Goal: Task Accomplishment & Management: Use online tool/utility

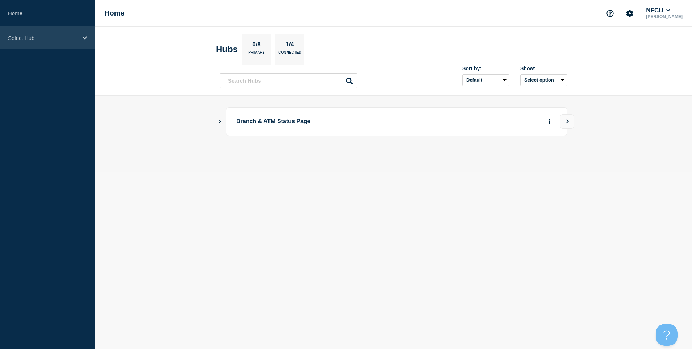
click at [35, 44] on div "Select Hub" at bounding box center [47, 38] width 95 height 22
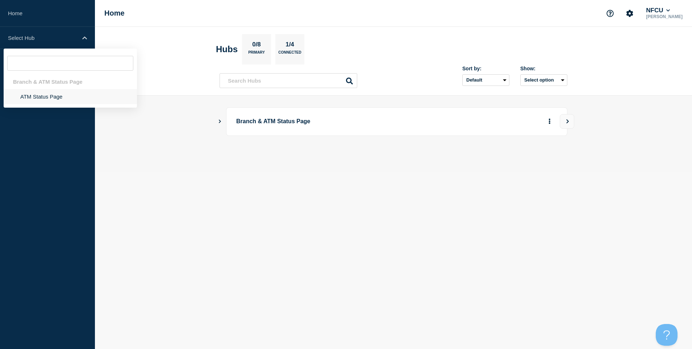
click at [33, 96] on li "ATM Status Page" at bounding box center [70, 96] width 133 height 15
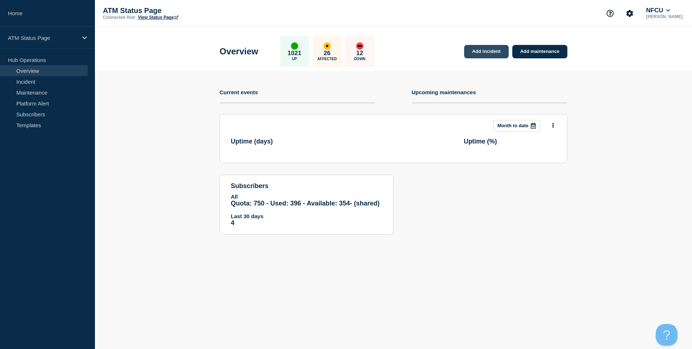
click at [488, 50] on link "Add incident" at bounding box center [486, 51] width 45 height 13
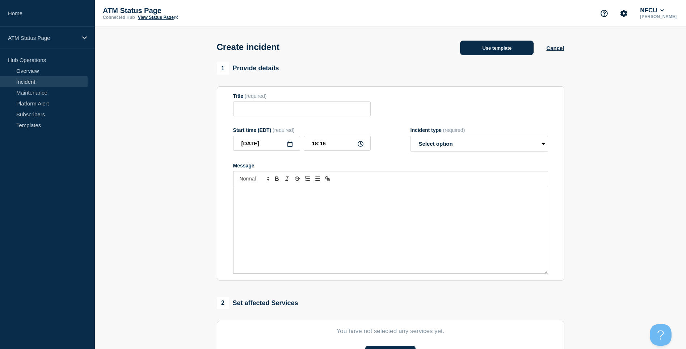
click at [494, 54] on button "Use template" at bounding box center [497, 48] width 74 height 14
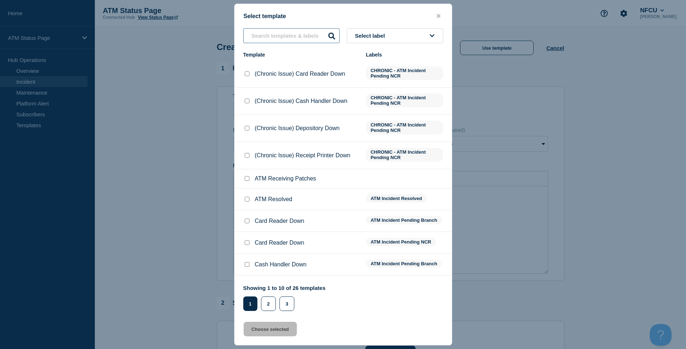
click at [275, 35] on input "text" at bounding box center [291, 35] width 96 height 15
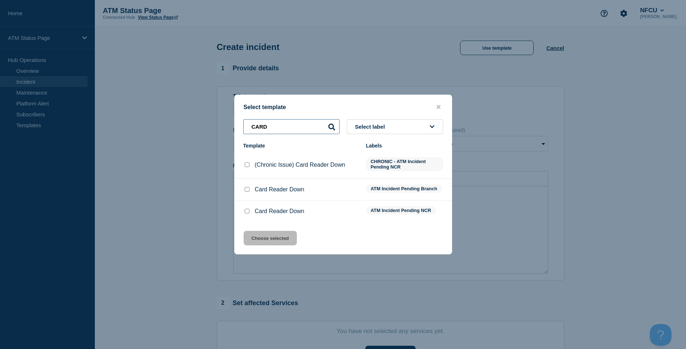
type input "CARD"
click at [247, 211] on input "Card Reader Down checkbox" at bounding box center [247, 211] width 5 height 5
checkbox input "true"
click at [263, 239] on button "Choose selected" at bounding box center [270, 238] width 53 height 14
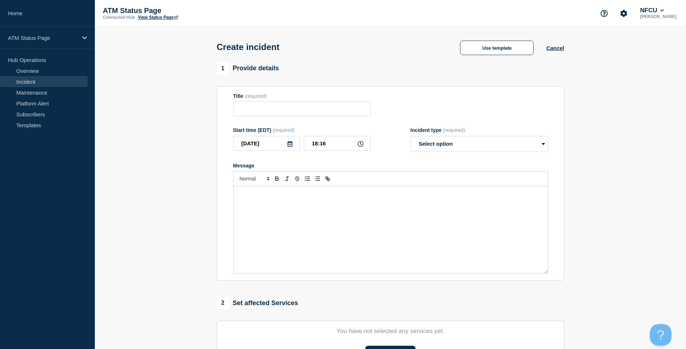
scroll to position [72, 0]
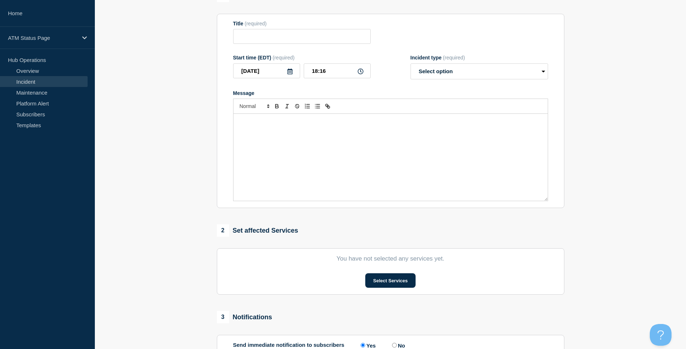
type input "Card Reader Down"
select select "identified"
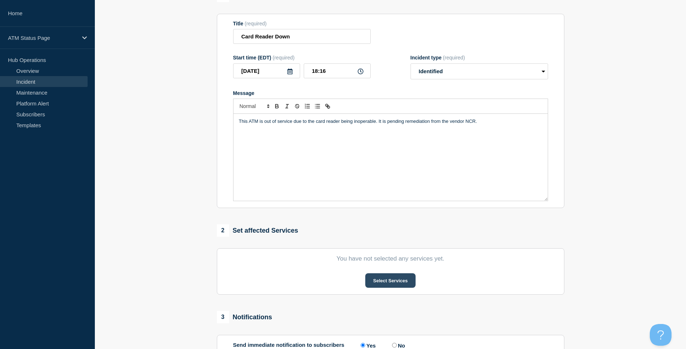
click at [389, 286] on button "Select Services" at bounding box center [390, 280] width 50 height 14
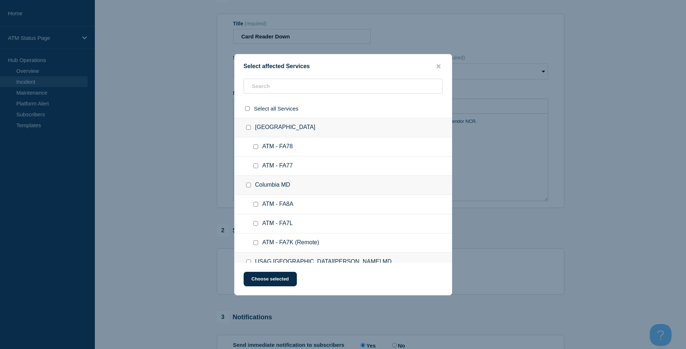
click at [273, 99] on div at bounding box center [343, 89] width 217 height 21
click at [276, 91] on input "text" at bounding box center [343, 86] width 199 height 15
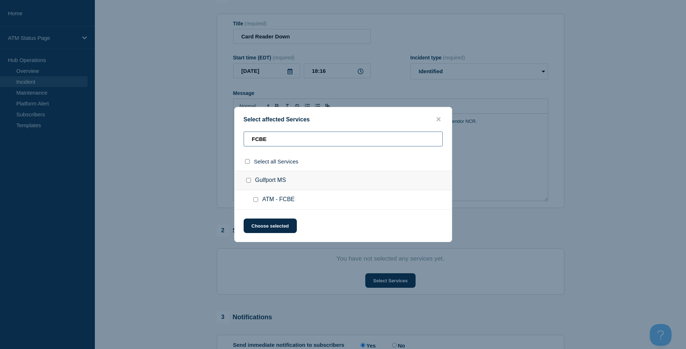
type input "FCBE"
click at [254, 200] on input "ATM - FCBE checkbox" at bounding box center [256, 199] width 5 height 5
checkbox input "true"
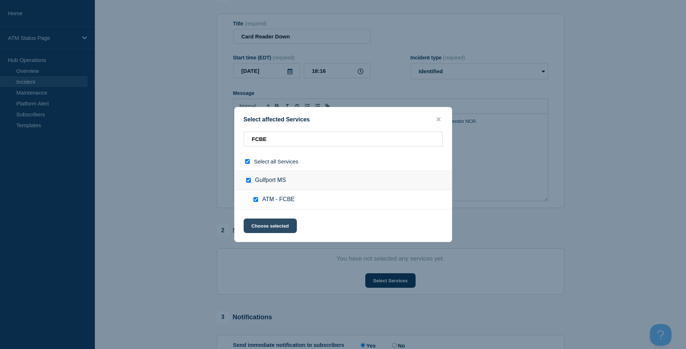
drag, startPoint x: 260, startPoint y: 224, endPoint x: 254, endPoint y: 221, distance: 7.5
click at [261, 224] on button "Choose selected" at bounding box center [270, 225] width 53 height 14
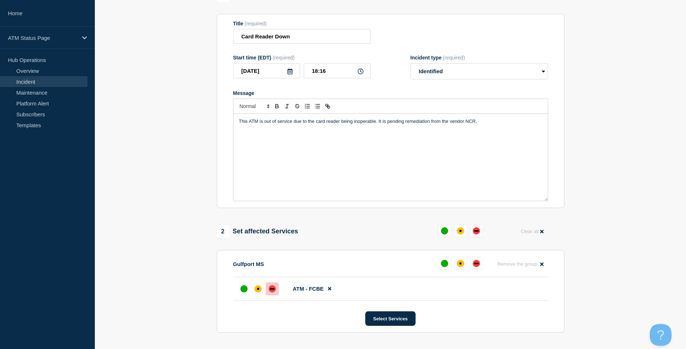
click at [273, 292] on div "down" at bounding box center [272, 288] width 7 height 7
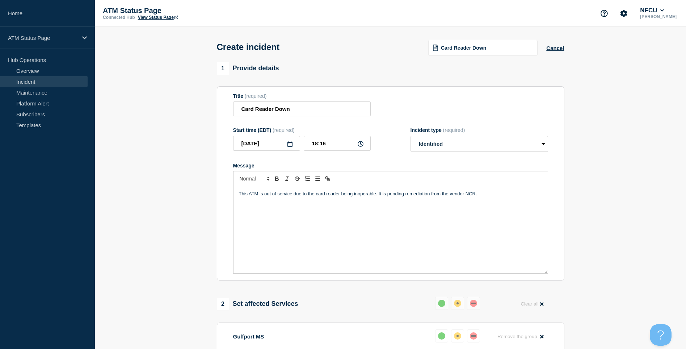
scroll to position [197, 0]
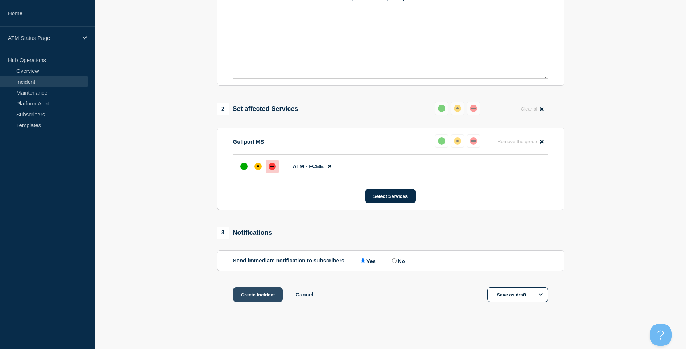
click at [257, 292] on button "Create incident" at bounding box center [258, 294] width 50 height 14
